Goal: Information Seeking & Learning: Learn about a topic

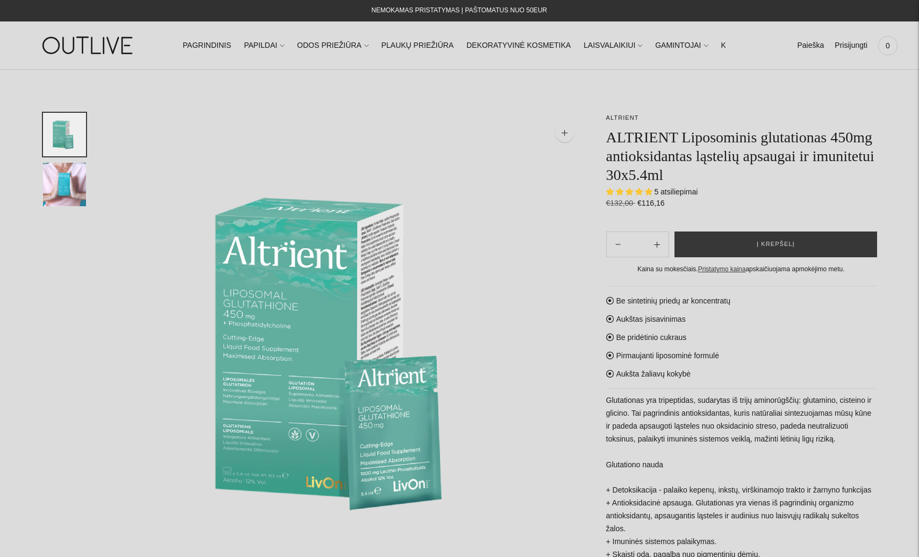
select select "**********"
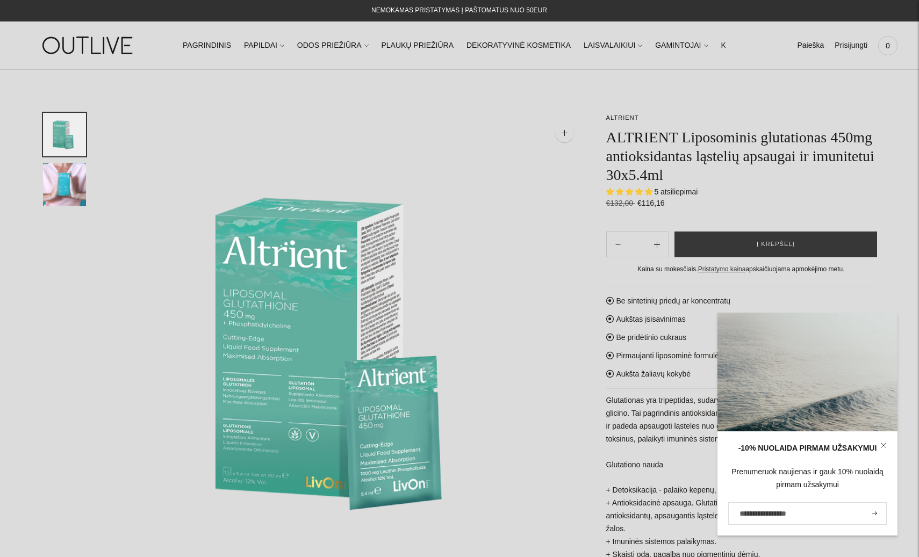
click at [90, 43] on img at bounding box center [88, 45] width 134 height 37
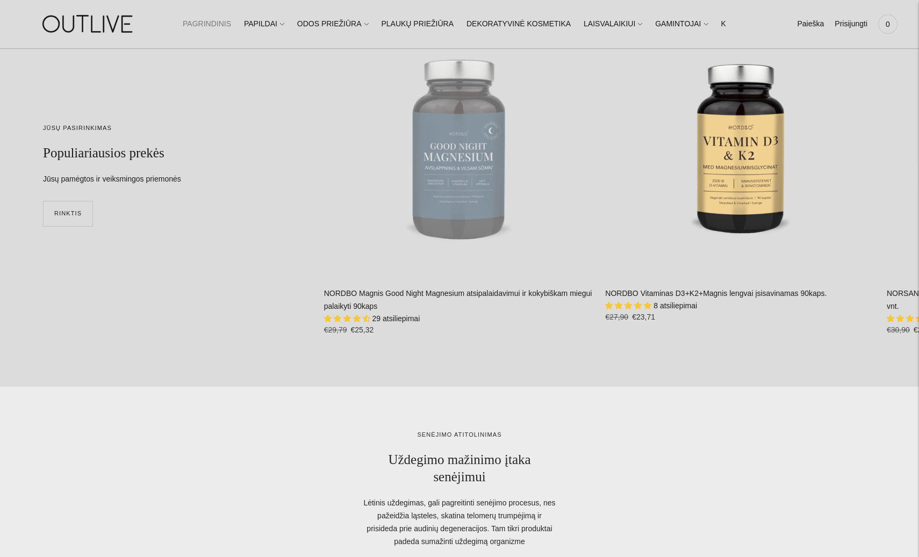
scroll to position [3062, 0]
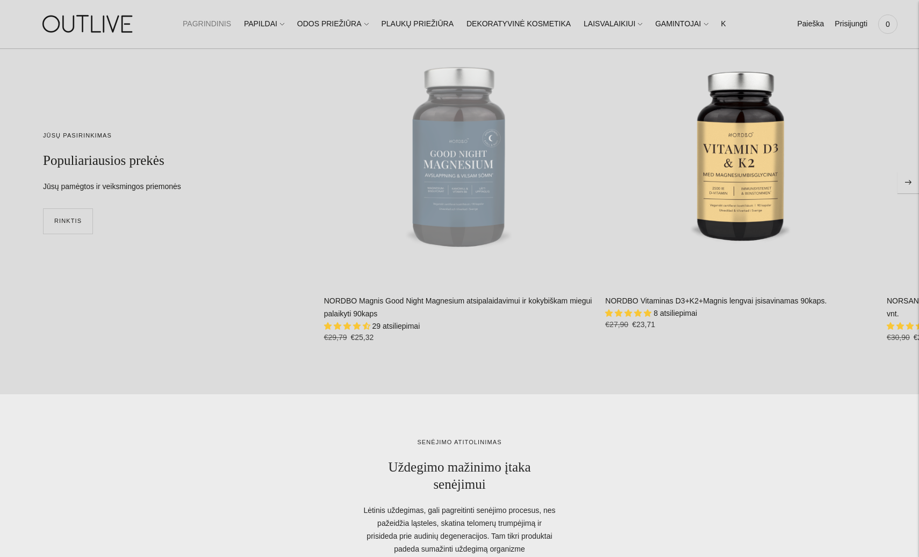
click at [373, 300] on link "NORDBO Magnis Good Night Magnesium atsipalaidavimui ir kokybiškam miegui palaik…" at bounding box center [458, 307] width 268 height 21
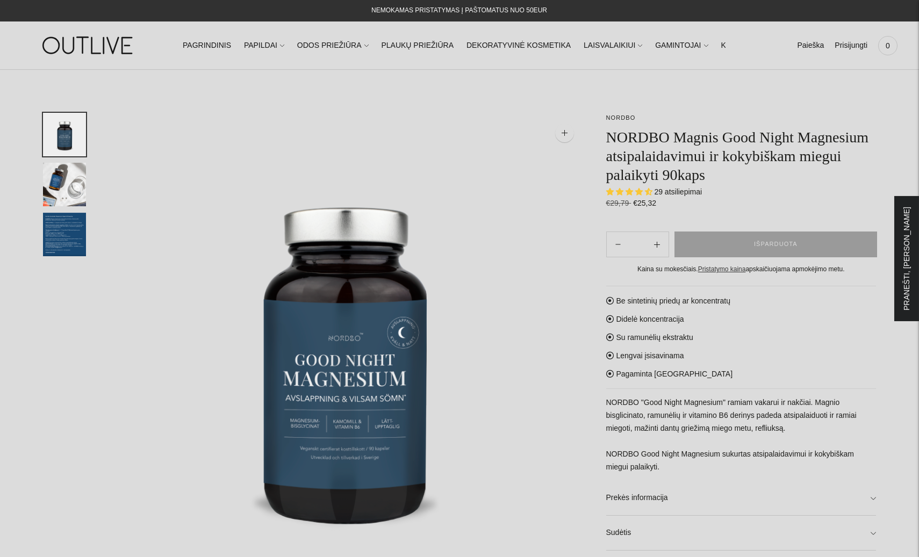
select select "**********"
click at [812, 44] on link "Paieška" at bounding box center [810, 46] width 27 height 24
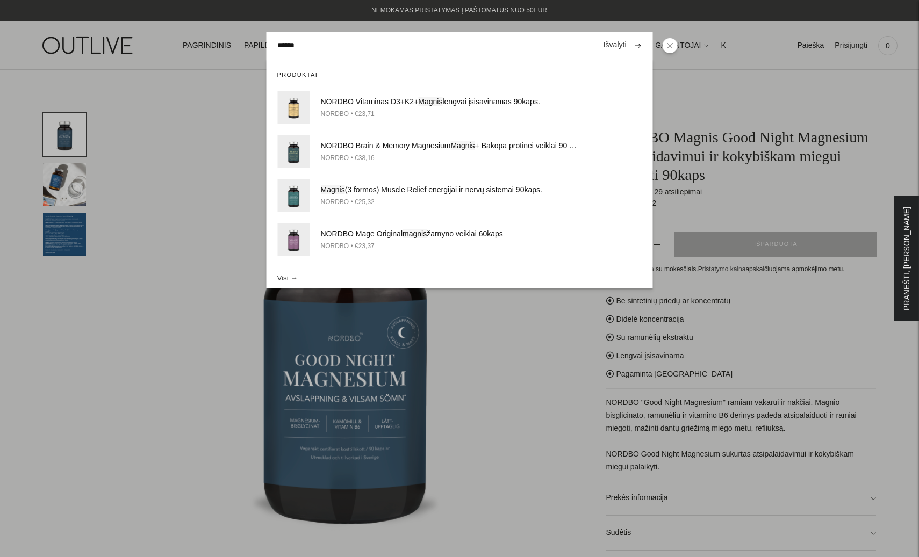
type input "******"
click at [629, 35] on button "submit" at bounding box center [638, 45] width 19 height 21
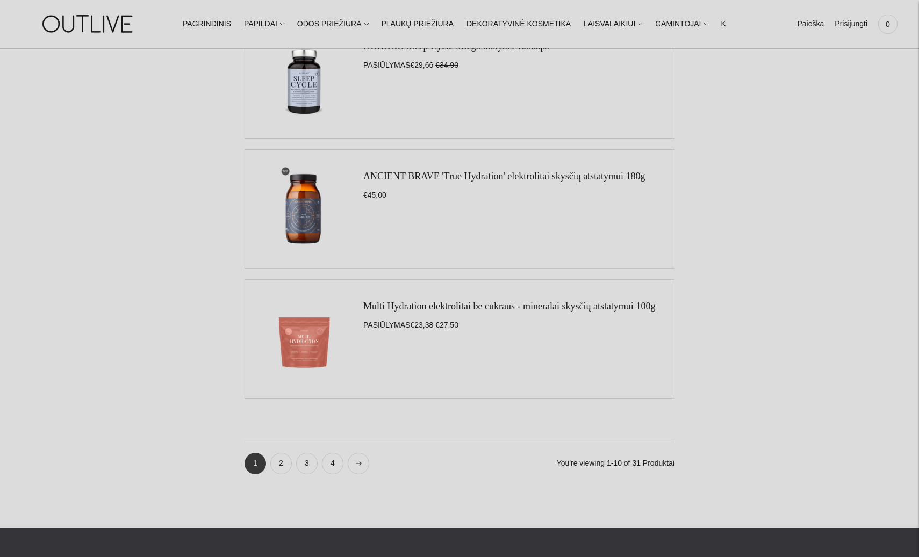
scroll to position [1289, 0]
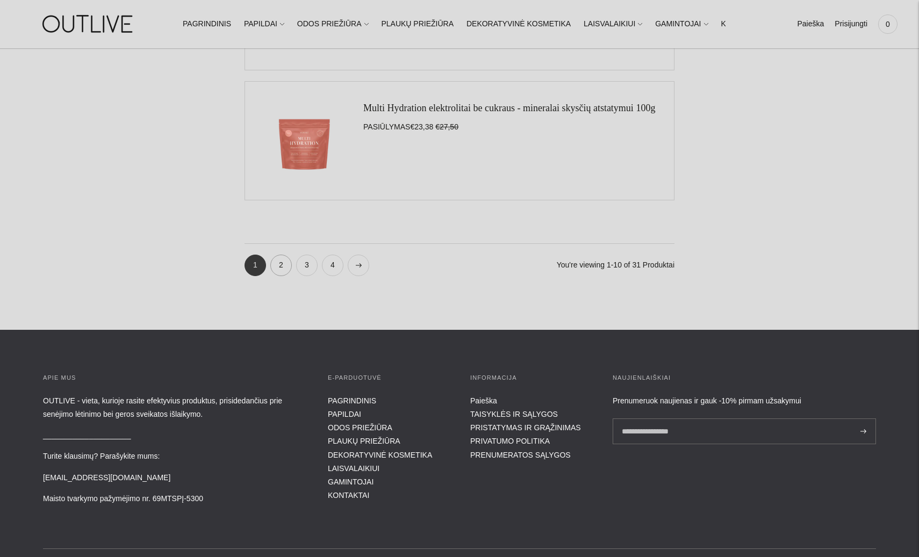
click at [284, 268] on link "2" at bounding box center [280, 265] width 21 height 21
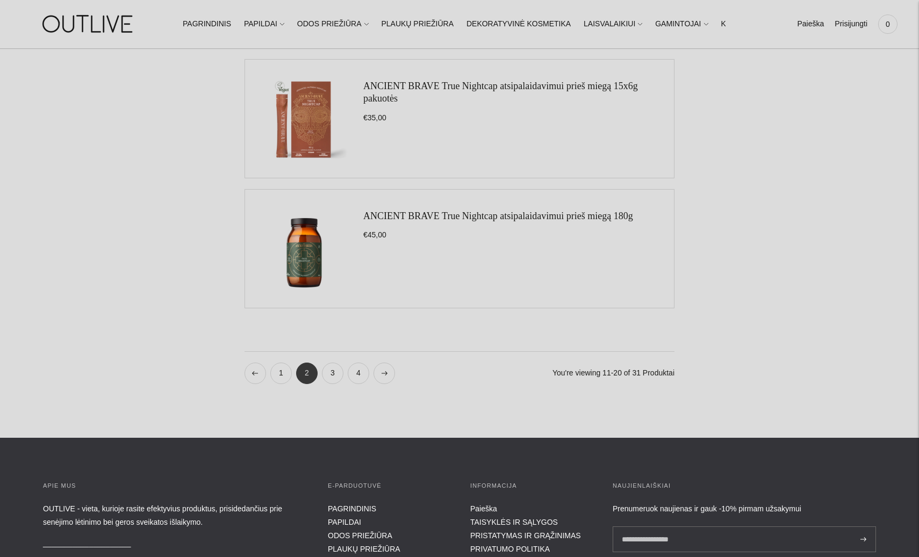
scroll to position [1182, 0]
click at [332, 376] on link "3" at bounding box center [332, 372] width 21 height 21
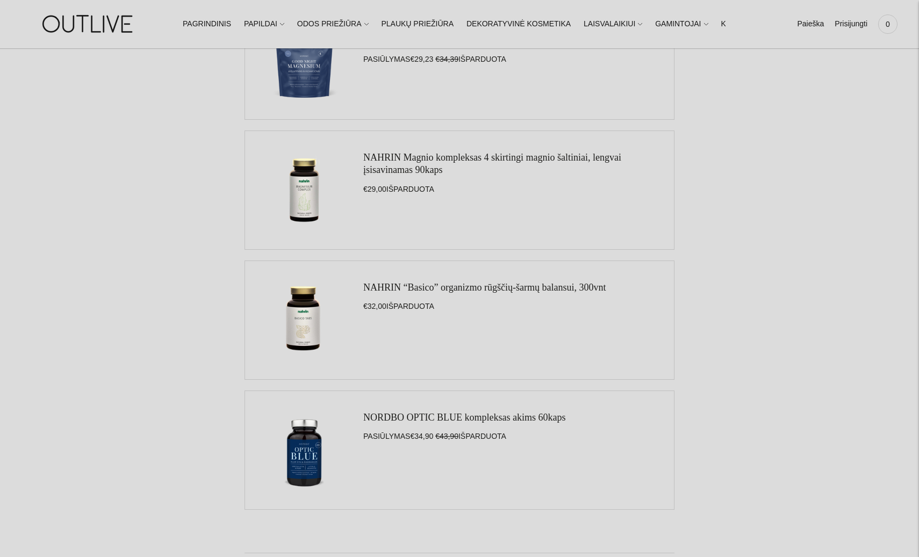
scroll to position [1128, 0]
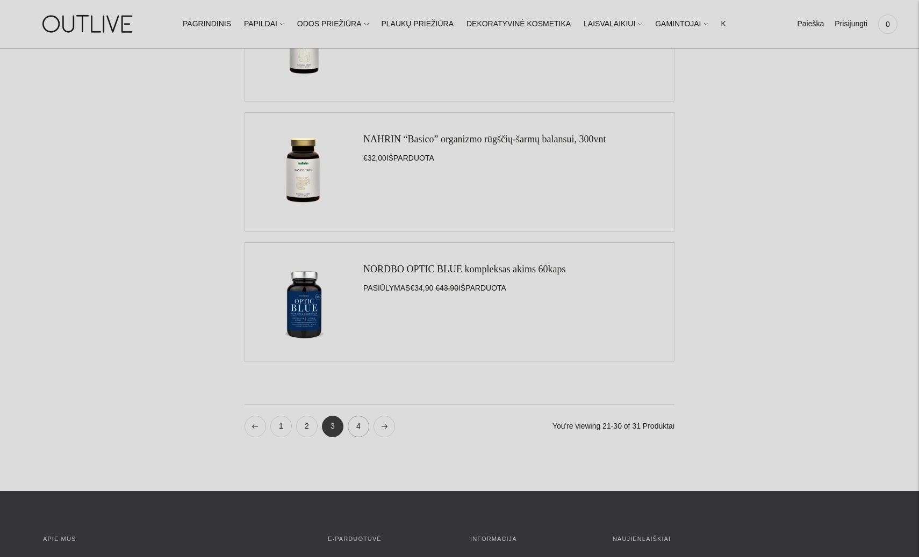
click at [357, 430] on link "4" at bounding box center [358, 426] width 21 height 21
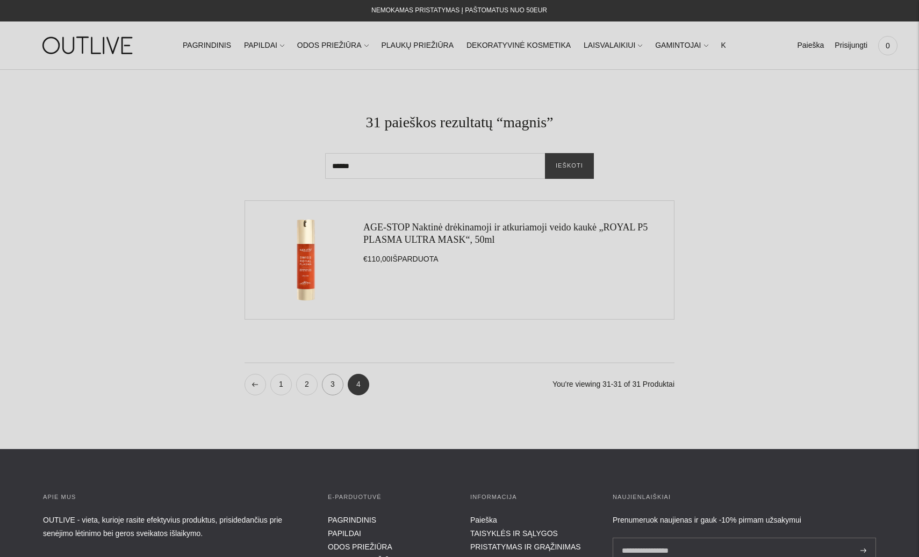
click at [331, 381] on link "3" at bounding box center [332, 384] width 21 height 21
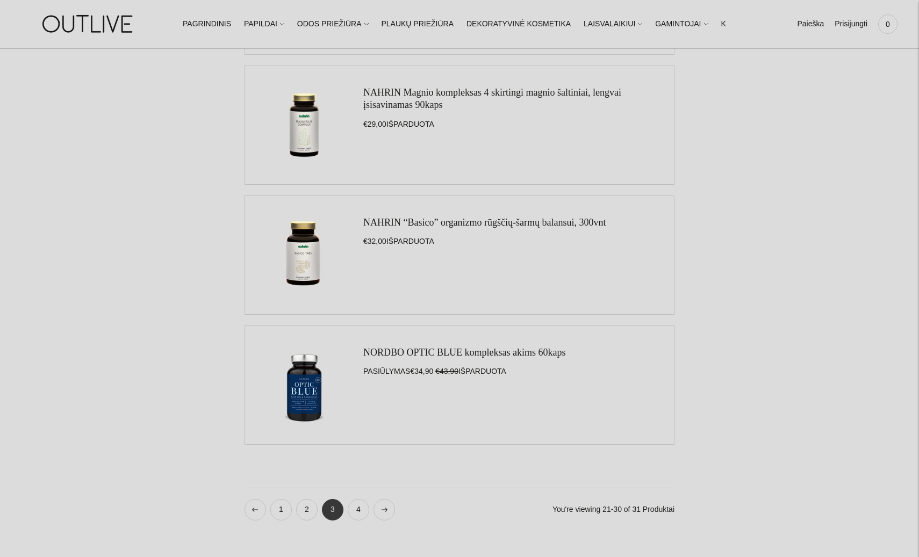
scroll to position [1289, 0]
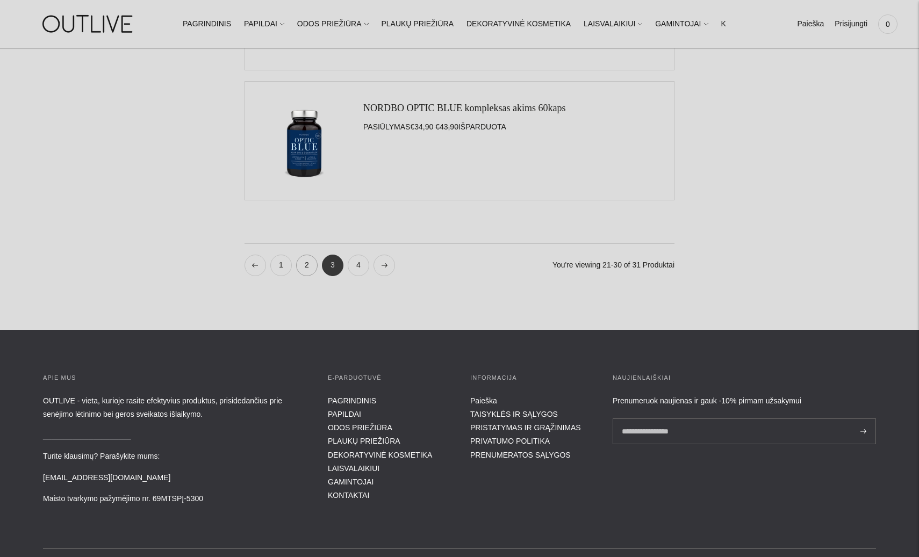
click at [305, 267] on link "2" at bounding box center [306, 265] width 21 height 21
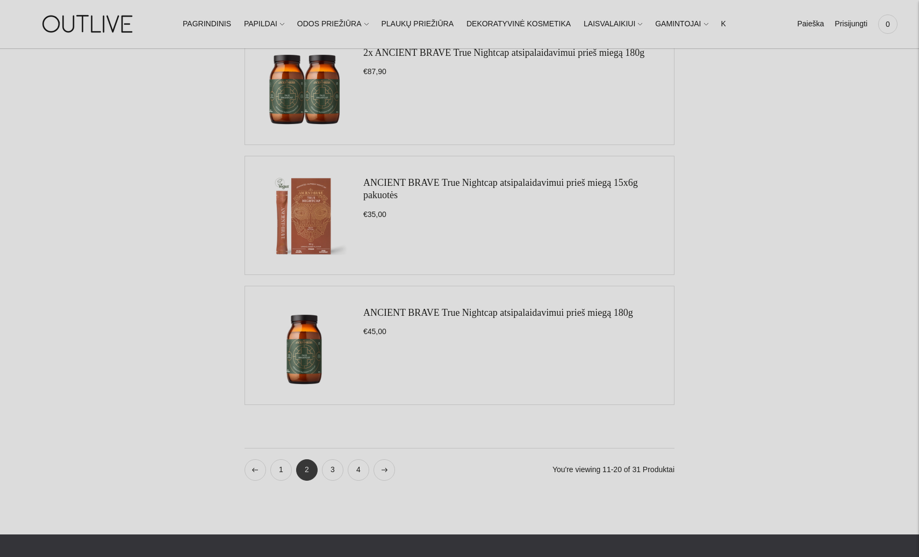
scroll to position [1289, 0]
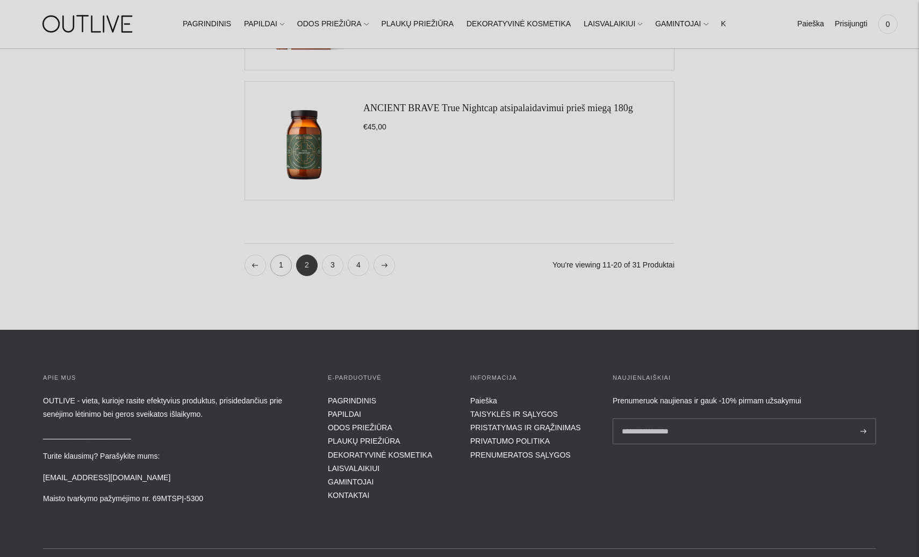
click at [280, 264] on link "1" at bounding box center [280, 265] width 21 height 21
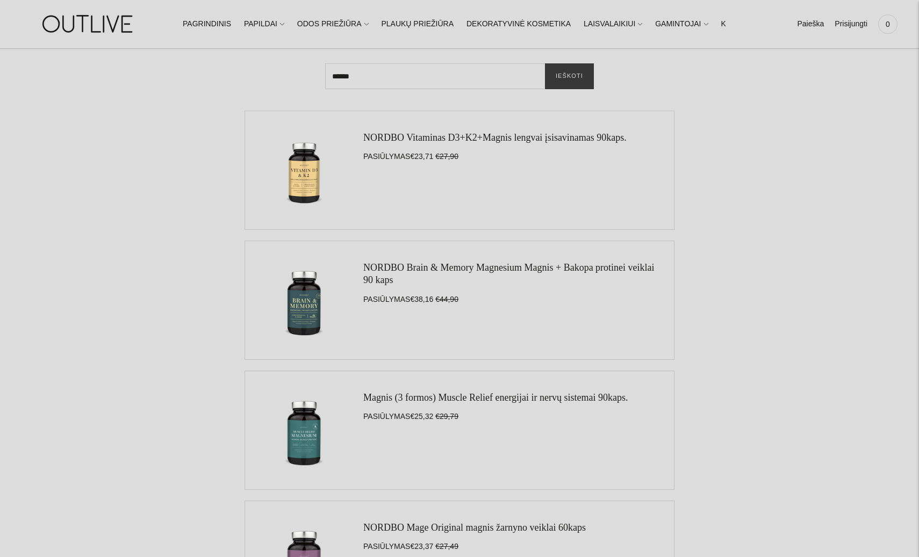
scroll to position [107, 0]
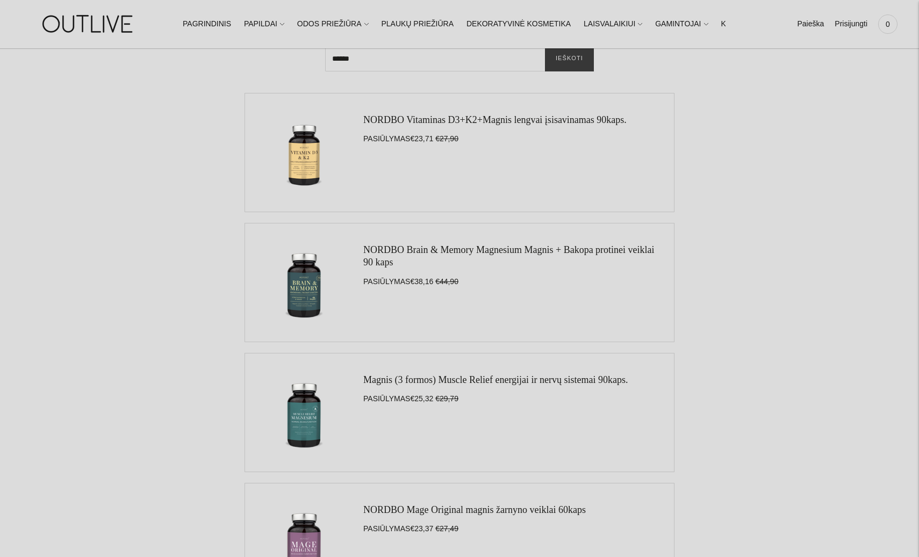
click at [414, 247] on link "NORDBO Brain & Memory Magnesium Magnis + Bakopa protinei veiklai 90 kaps" at bounding box center [508, 255] width 291 height 23
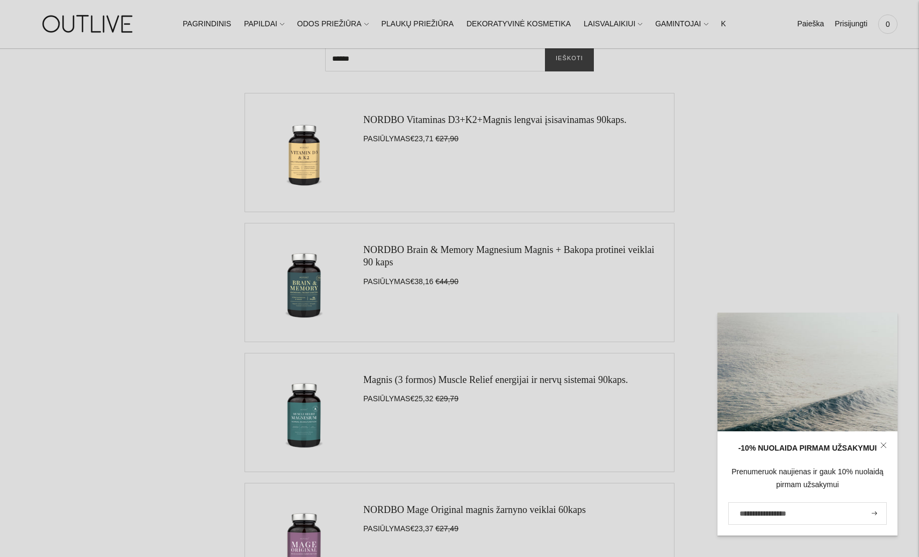
click at [102, 22] on img at bounding box center [88, 23] width 134 height 37
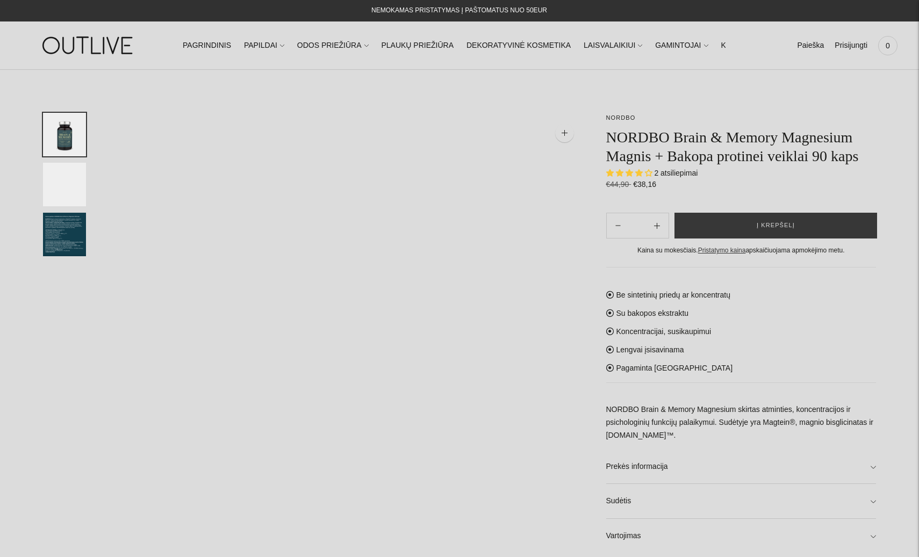
select select "**********"
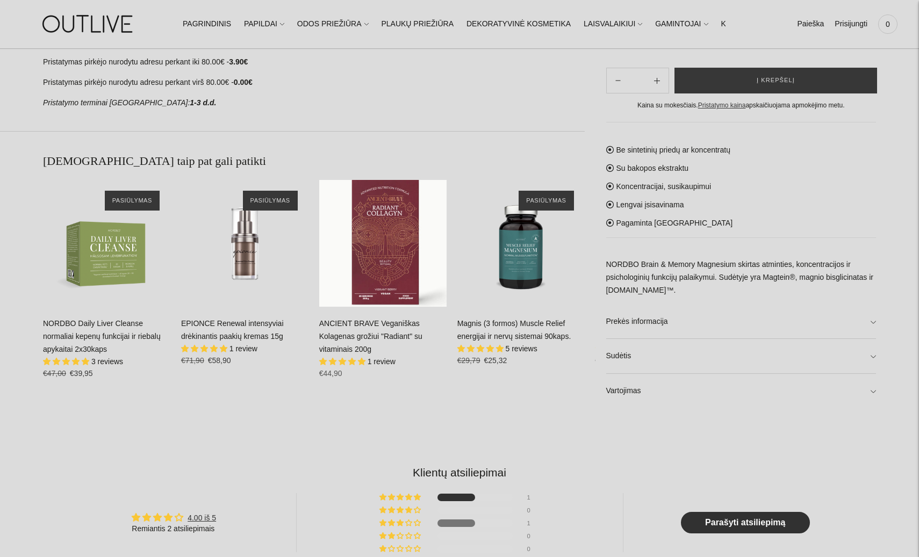
scroll to position [322, 0]
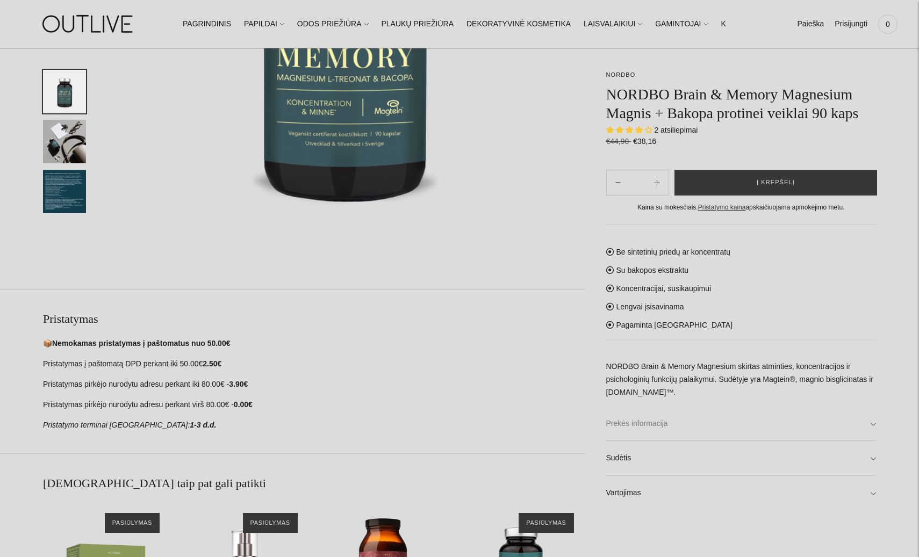
click at [849, 429] on link "Prekės informacija" at bounding box center [741, 424] width 270 height 34
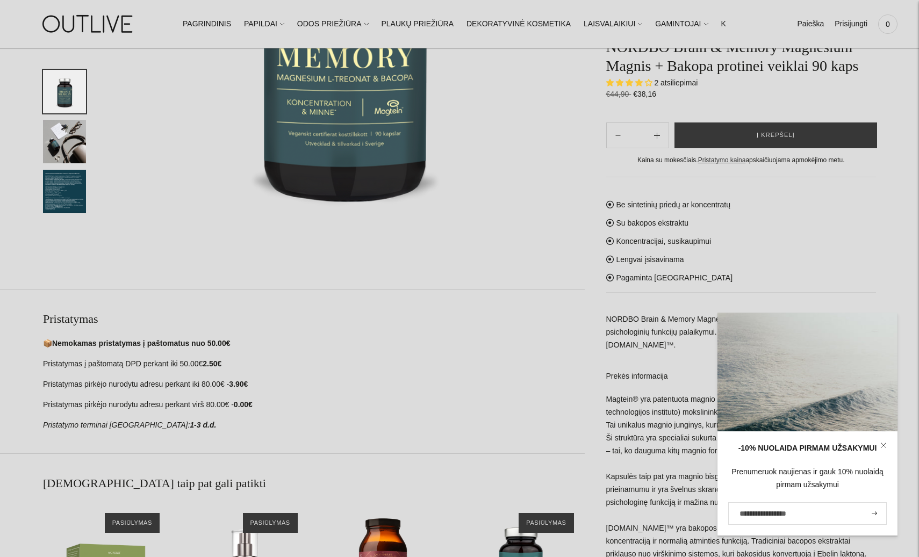
click at [657, 436] on div "Magtein® yra patentuota magnio L-treonato forma, sukurta MIT (Masačusetso techn…" at bounding box center [741, 527] width 270 height 268
click at [639, 372] on link "Prekės informacija" at bounding box center [741, 376] width 270 height 34
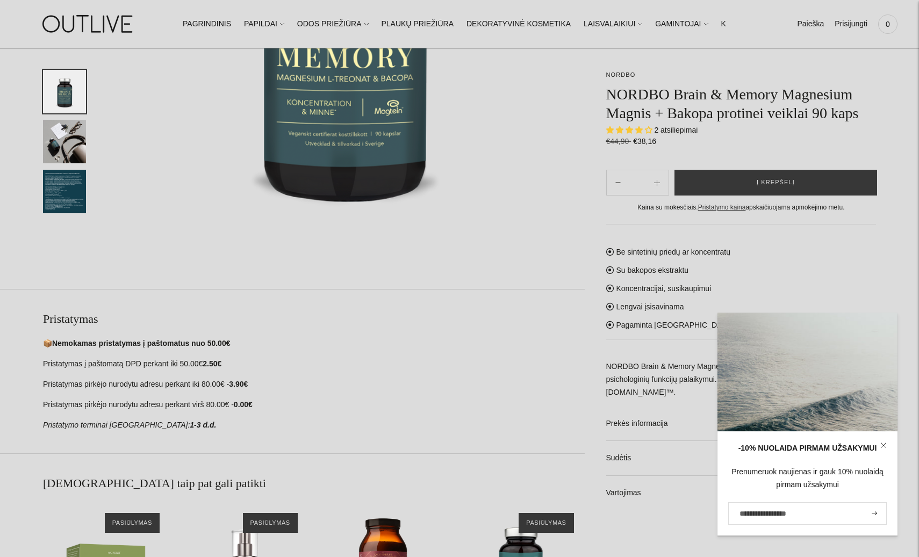
drag, startPoint x: 836, startPoint y: 276, endPoint x: 862, endPoint y: 296, distance: 32.6
click at [839, 276] on div "Be sintetinių priedų ar koncentratų Su bakopos ekstraktu Koncentracijai, susika…" at bounding box center [741, 367] width 270 height 287
click at [883, 445] on icon at bounding box center [883, 445] width 5 height 5
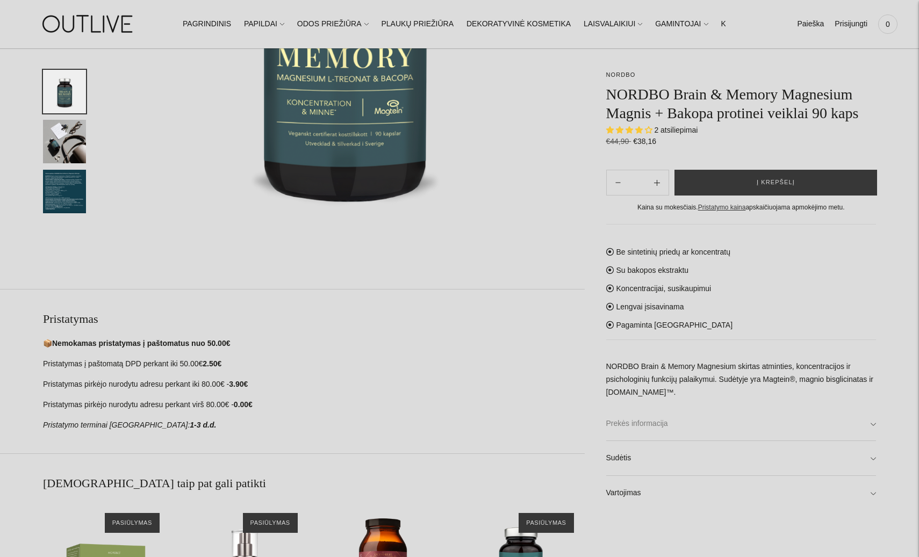
click at [869, 420] on link "Prekės informacija" at bounding box center [741, 424] width 270 height 34
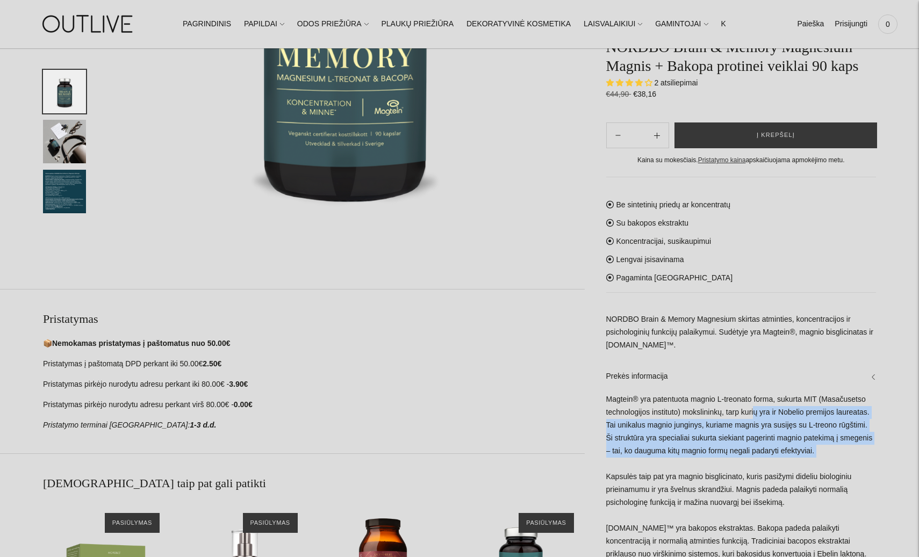
drag, startPoint x: 757, startPoint y: 427, endPoint x: 866, endPoint y: 474, distance: 119.1
click at [871, 475] on div "Magtein® yra patentuota magnio L-treonato forma, sukurta MIT (Masačusetso techn…" at bounding box center [741, 527] width 270 height 268
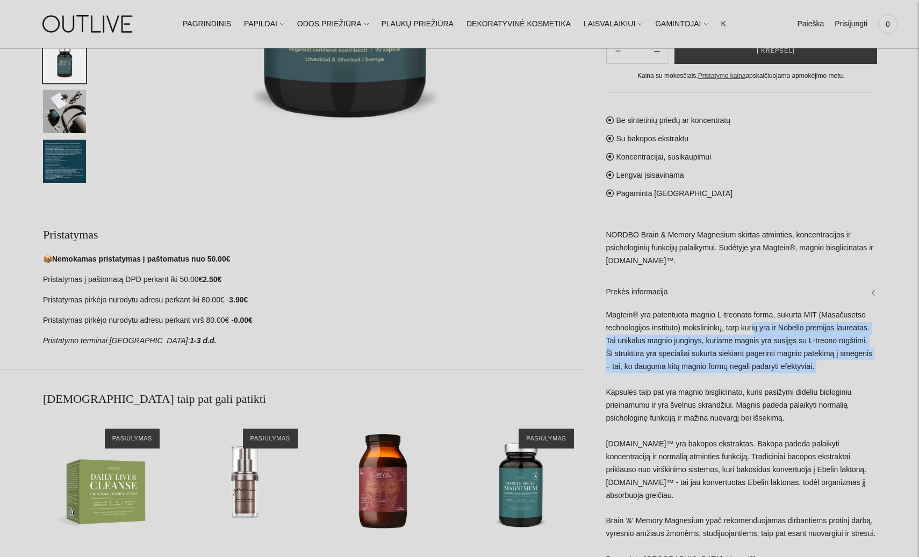
scroll to position [430, 0]
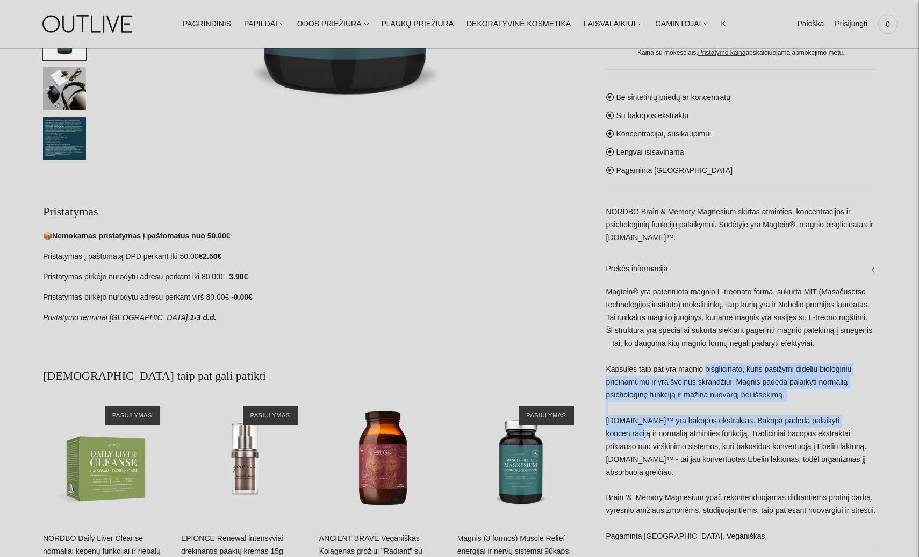
drag, startPoint x: 705, startPoint y: 385, endPoint x: 857, endPoint y: 428, distance: 157.5
click at [857, 428] on div "Magtein® yra patentuota magnio L-treonato forma, sukurta MIT (Masačusetso techn…" at bounding box center [741, 420] width 270 height 268
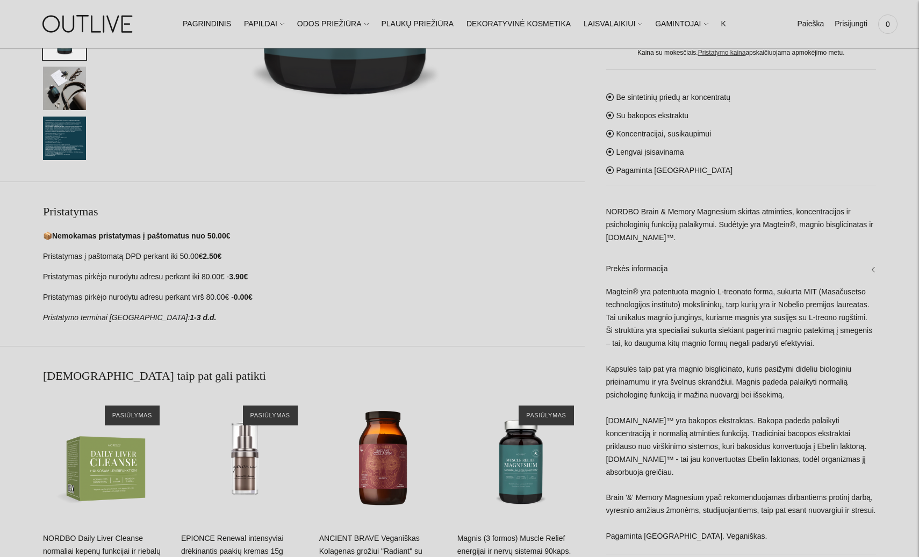
click at [776, 457] on div "Magtein® yra patentuota magnio L-treonato forma, sukurta MIT (Masačusetso techn…" at bounding box center [741, 420] width 270 height 268
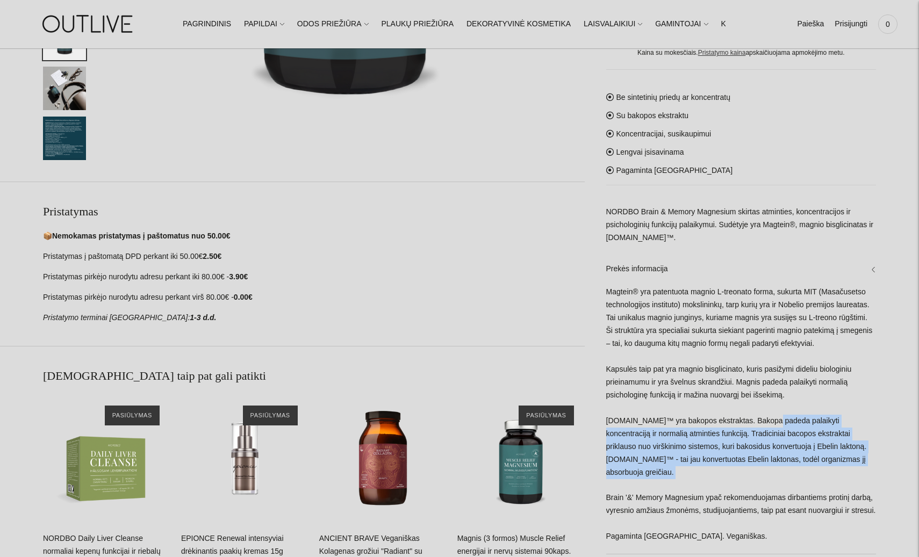
drag, startPoint x: 766, startPoint y: 438, endPoint x: 739, endPoint y: 482, distance: 52.3
click at [739, 482] on div "Magtein® yra patentuota magnio L-treonato forma, sukurta MIT (Masačusetso techn…" at bounding box center [741, 420] width 270 height 268
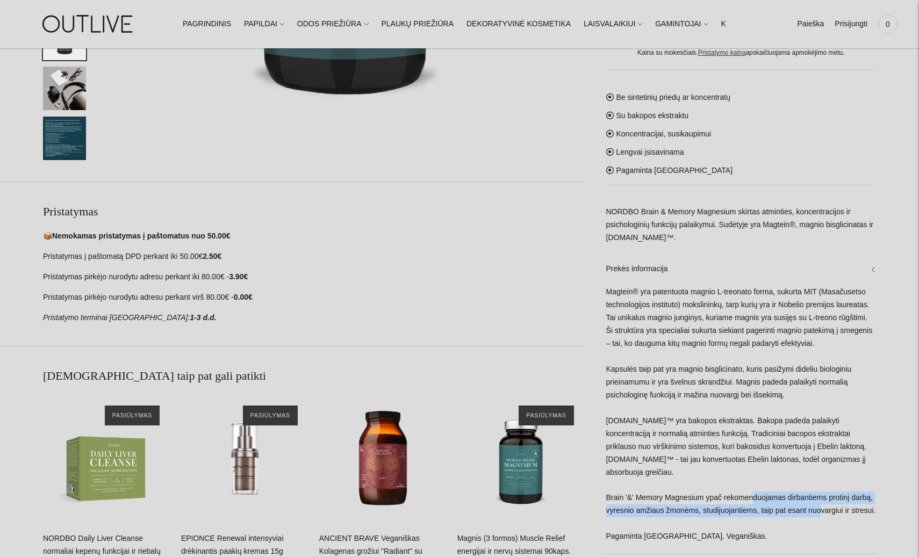
drag, startPoint x: 752, startPoint y: 500, endPoint x: 818, endPoint y: 505, distance: 65.8
click at [818, 505] on div "Magtein® yra patentuota magnio L-treonato forma, sukurta MIT (Masačusetso techn…" at bounding box center [741, 420] width 270 height 268
click at [731, 524] on div "Magtein® yra patentuota magnio L-treonato forma, sukurta MIT (Masačusetso techn…" at bounding box center [741, 420] width 270 height 268
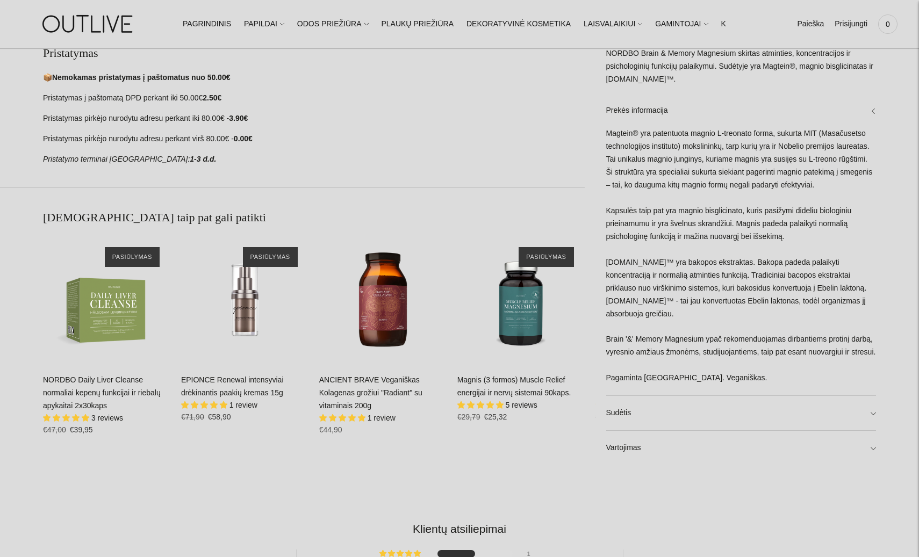
scroll to position [591, 0]
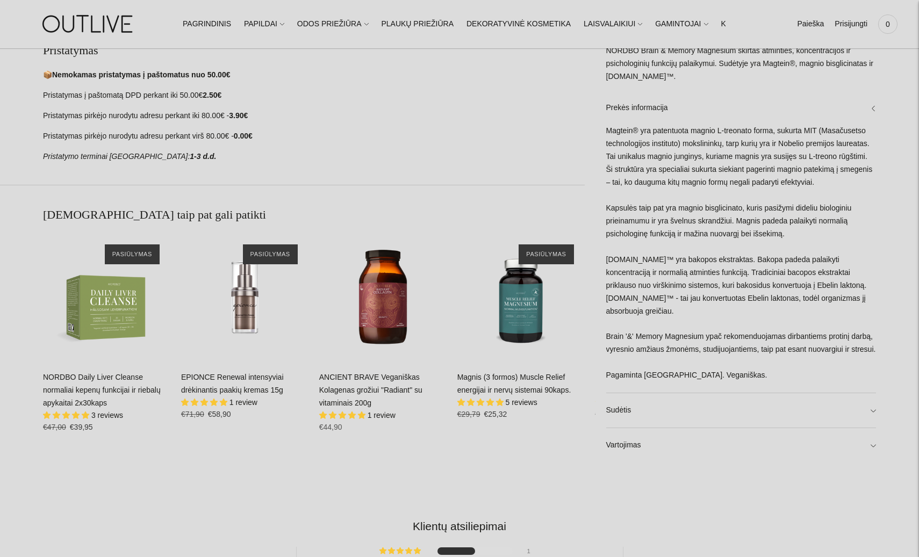
click at [879, 406] on div "NORDBO NORDBO Brain & Memory Magnesium Magnis + Bakopa protinei veiklai 90 kaps…" at bounding box center [459, 194] width 919 height 1344
click at [872, 409] on link "Sudėtis" at bounding box center [741, 410] width 270 height 34
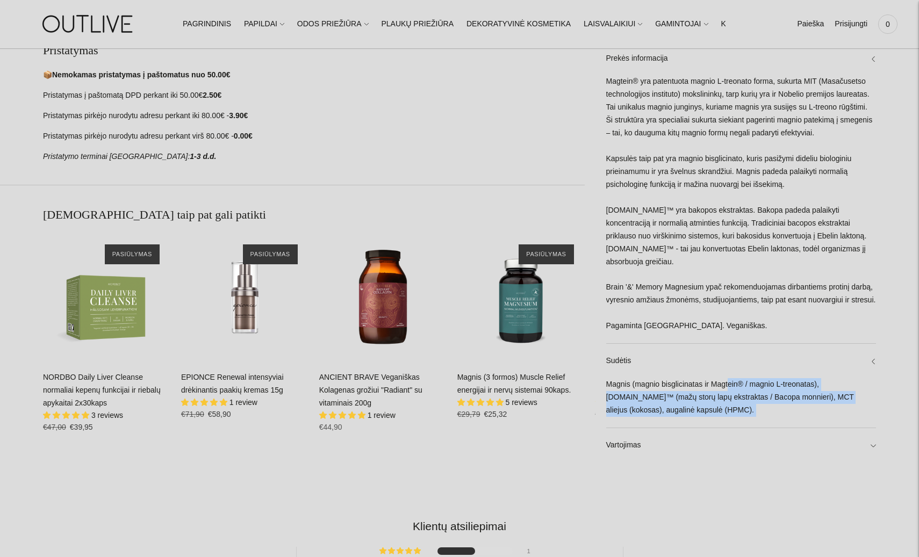
drag, startPoint x: 599, startPoint y: 384, endPoint x: 730, endPoint y: 387, distance: 131.1
click at [720, 415] on div "Magnis (magnio bisglicinatas ir Magtein® / magnio L-treonatas), Ebel.One™ (mažų…" at bounding box center [741, 402] width 270 height 49
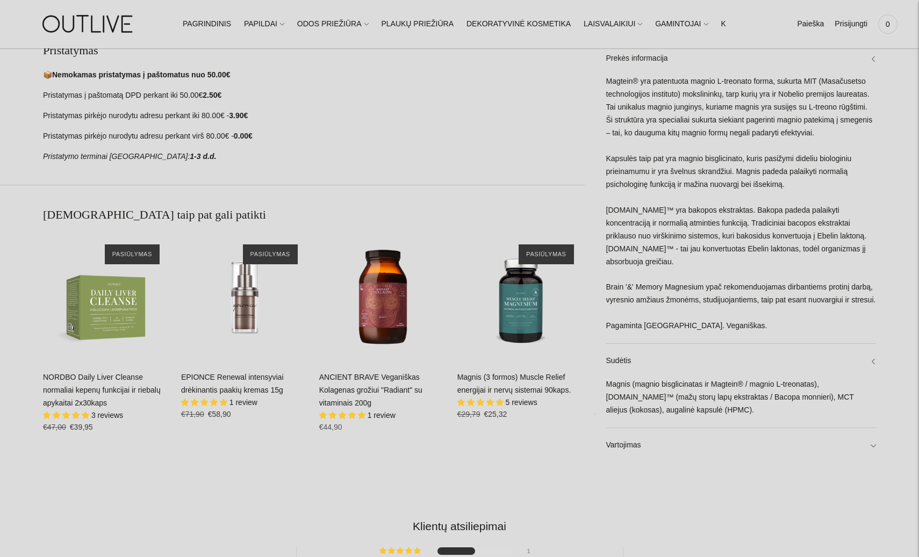
click at [877, 442] on div "NORDBO NORDBO Brain & Memory Magnesium Magnis + Bakopa protinei veiklai 90 kaps…" at bounding box center [459, 194] width 919 height 1344
click at [872, 443] on link "Vartojimas" at bounding box center [741, 445] width 270 height 34
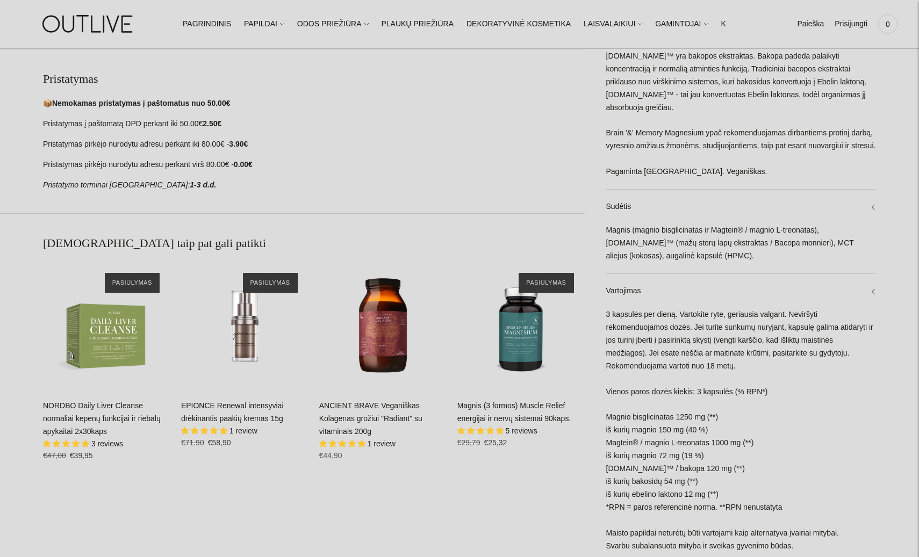
scroll to position [537, 0]
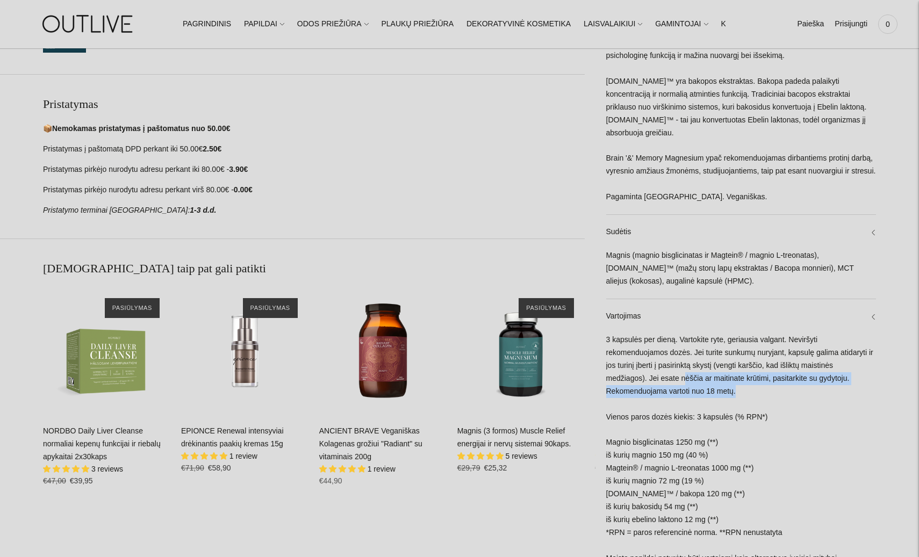
drag, startPoint x: 641, startPoint y: 366, endPoint x: 689, endPoint y: 379, distance: 48.9
click at [689, 379] on div "3 kapsulės per dieną. Vartokite ryte, geriausia valgant. Neviršyti rekomenduoja…" at bounding box center [741, 474] width 270 height 281
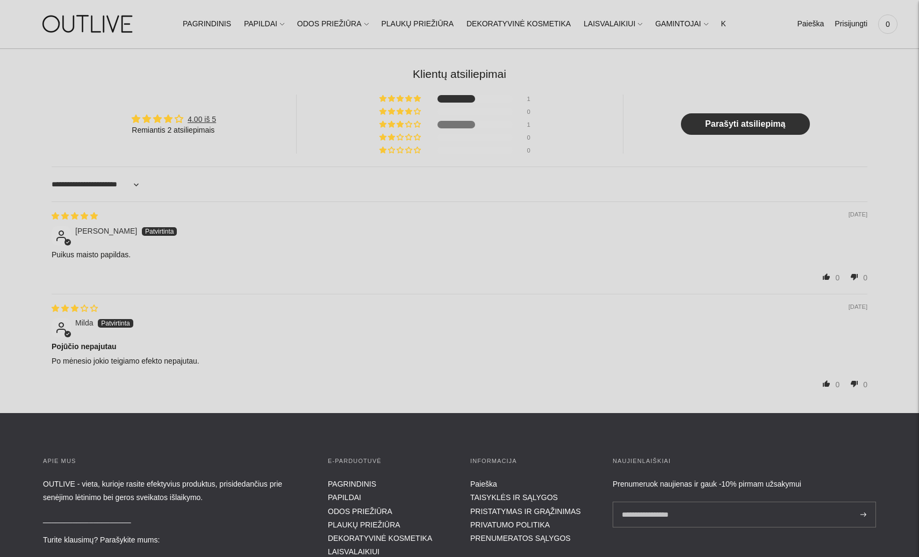
scroll to position [913, 0]
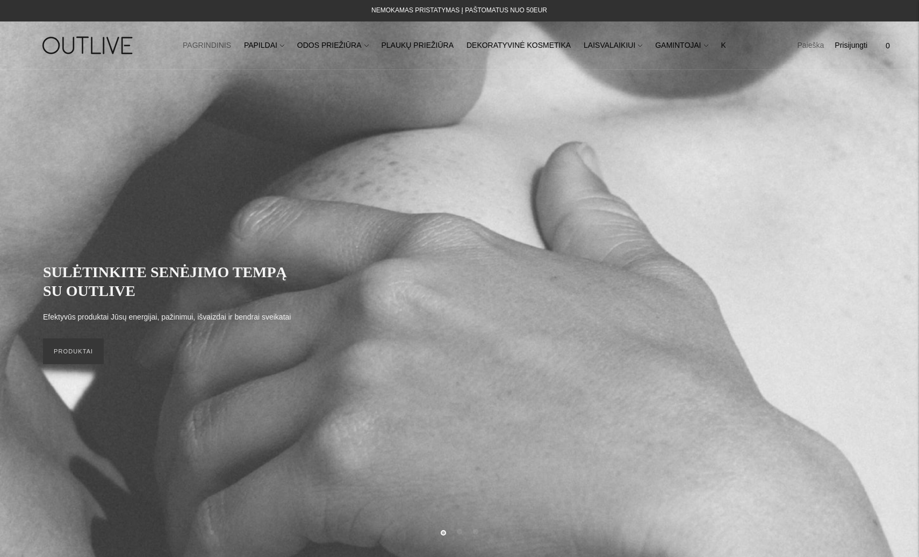
click at [815, 45] on link "Paieška" at bounding box center [810, 46] width 27 height 24
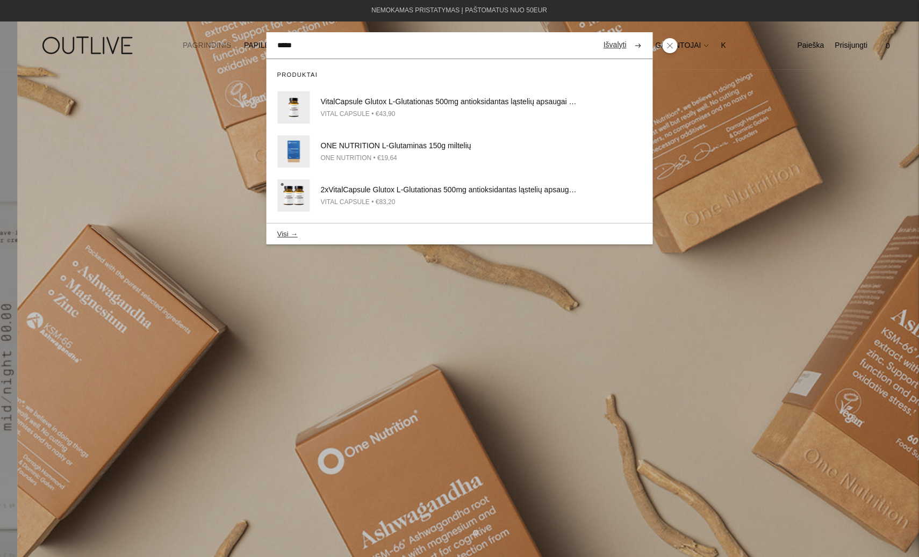
type input "*****"
click at [289, 236] on button "Visi →" at bounding box center [287, 234] width 20 height 8
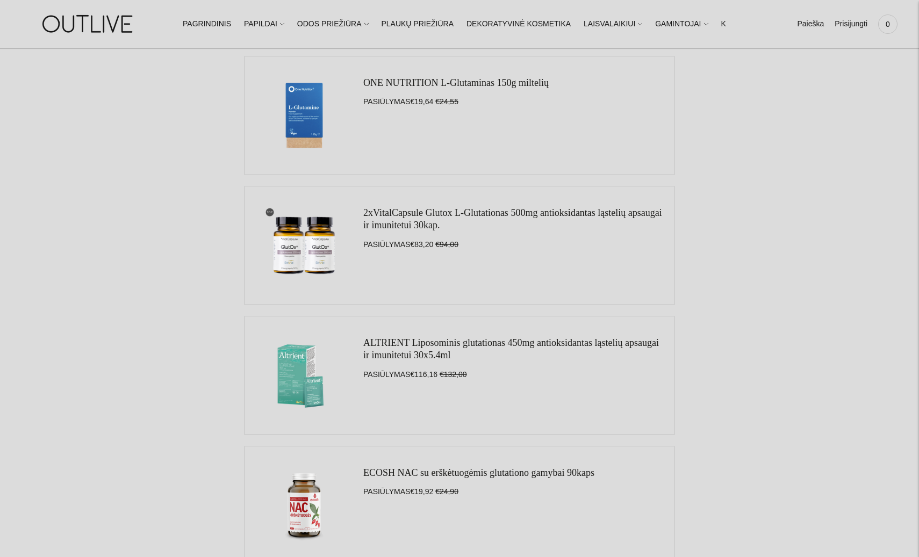
scroll to position [107, 0]
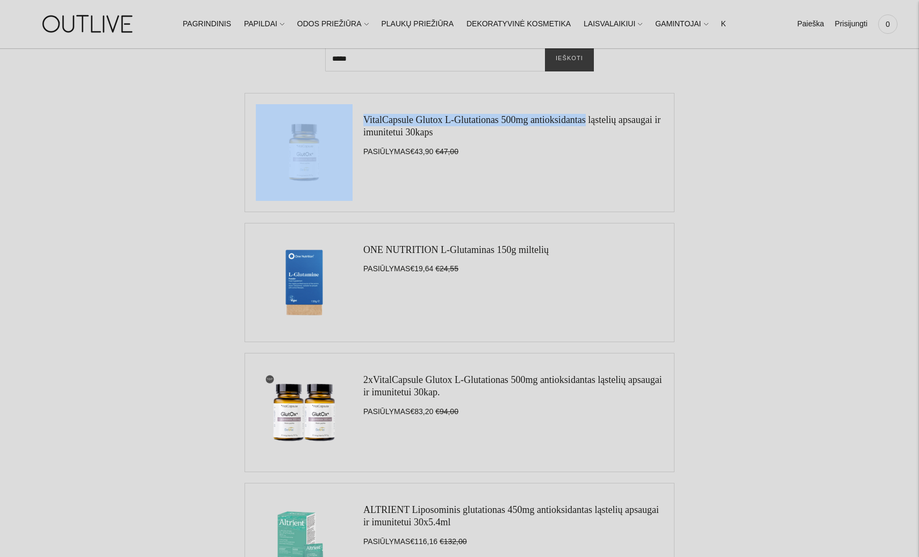
drag, startPoint x: 356, startPoint y: 118, endPoint x: 500, endPoint y: 120, distance: 144.0
click at [500, 120] on li "VitalCapsule Glutox L-Glutationas 500mg antioksidantas ląstelių apsaugai ir imu…" at bounding box center [459, 152] width 430 height 119
copy li "VitalCapsule Glutox L-Glutationas"
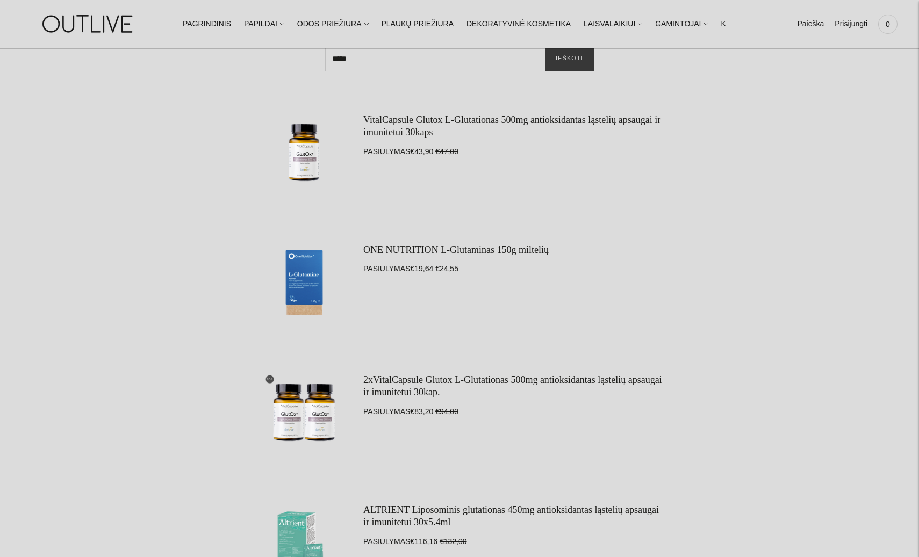
click at [588, 147] on div "VitalCapsule Glutox L-Glutationas 500mg antioksidantas ląstelių apsaugai ir imu…" at bounding box center [513, 152] width 300 height 97
